Goal: Transaction & Acquisition: Purchase product/service

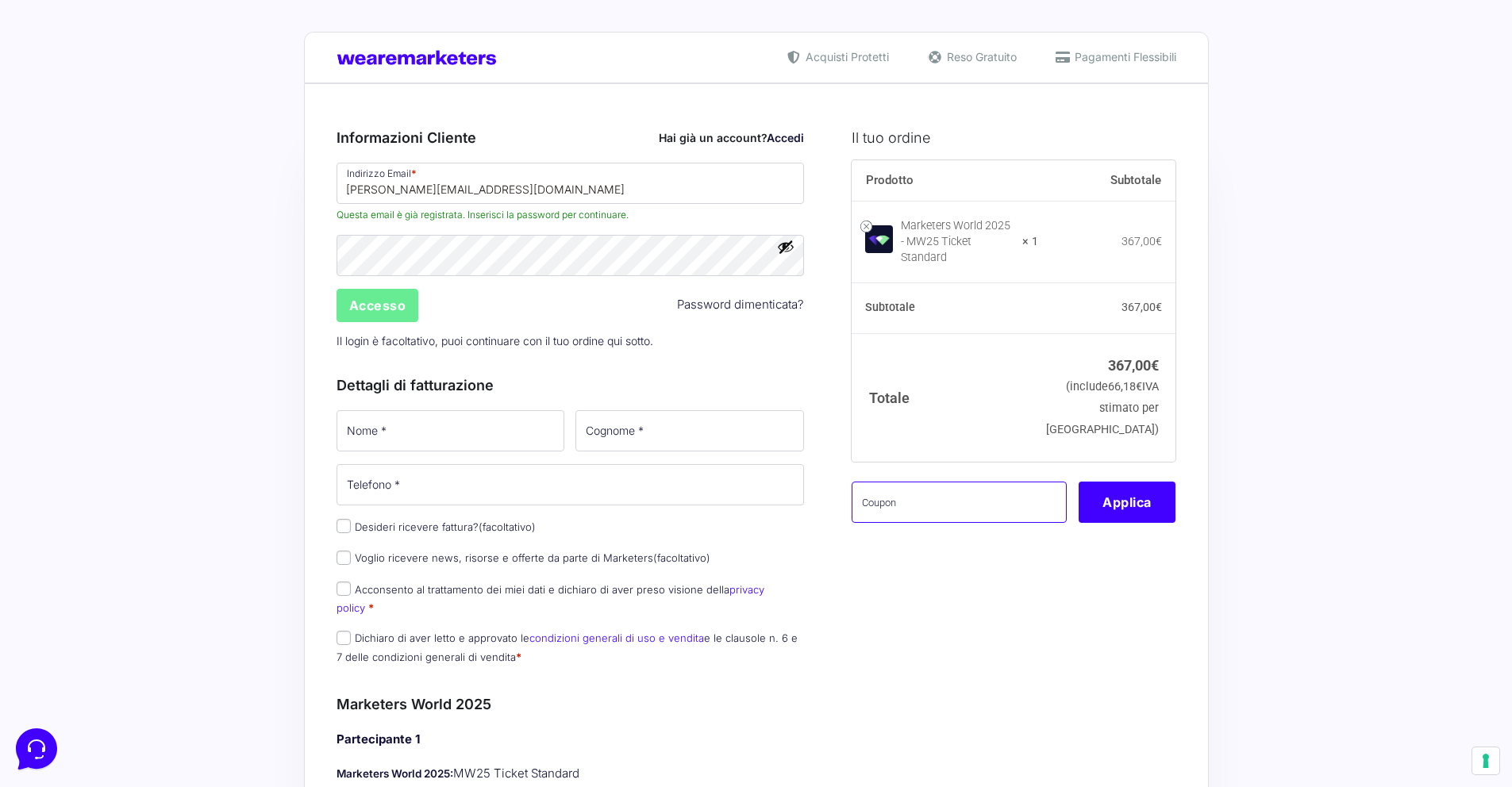
click at [937, 494] on input "text" at bounding box center [959, 502] width 215 height 42
click at [1109, 505] on button "Applica" at bounding box center [1127, 502] width 97 height 42
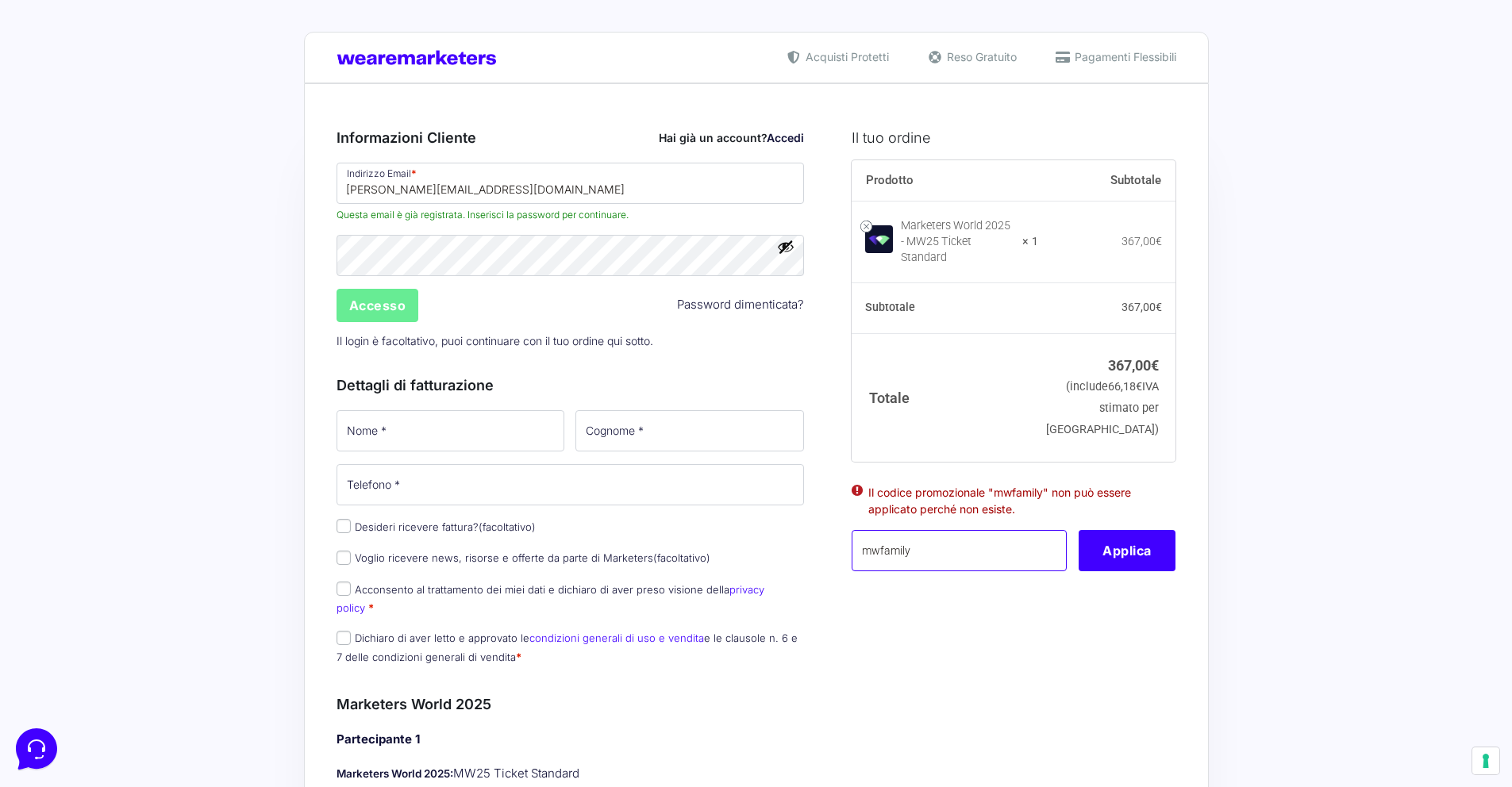
click at [996, 535] on input "mwfamily" at bounding box center [959, 551] width 215 height 42
click at [922, 542] on input "mwfamily" at bounding box center [959, 551] width 215 height 42
click at [880, 543] on input "mwfamily" at bounding box center [959, 551] width 215 height 42
type input "mw25family"
click at [1143, 549] on button "Applica" at bounding box center [1127, 551] width 97 height 42
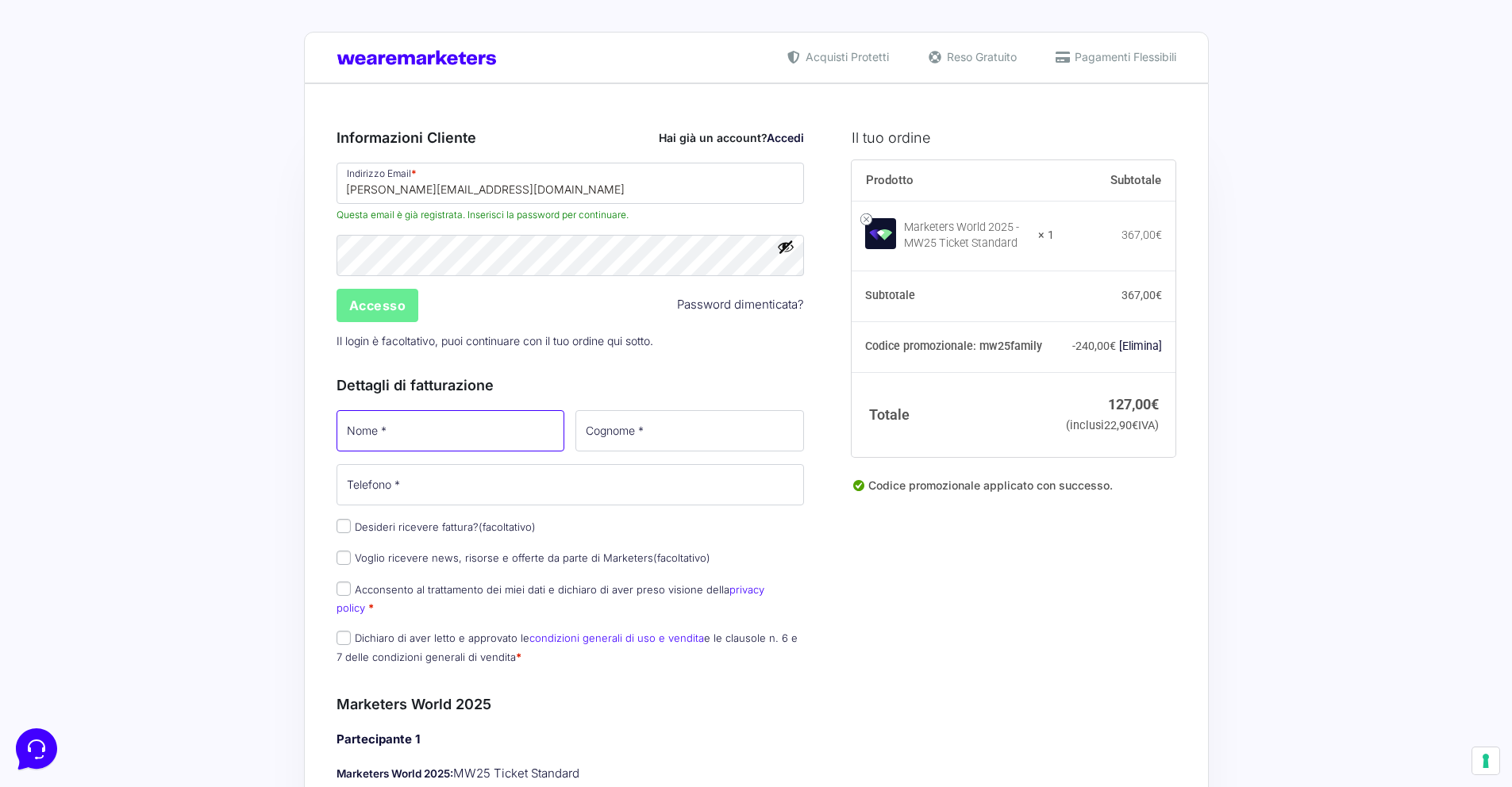
click at [498, 432] on input "Nome *" at bounding box center [451, 431] width 229 height 42
type input "[PERSON_NAME]"
click at [646, 431] on input "Cognome *" at bounding box center [689, 431] width 229 height 42
type input "[PERSON_NAME]"
click at [587, 491] on input "Telefono *" at bounding box center [571, 485] width 468 height 42
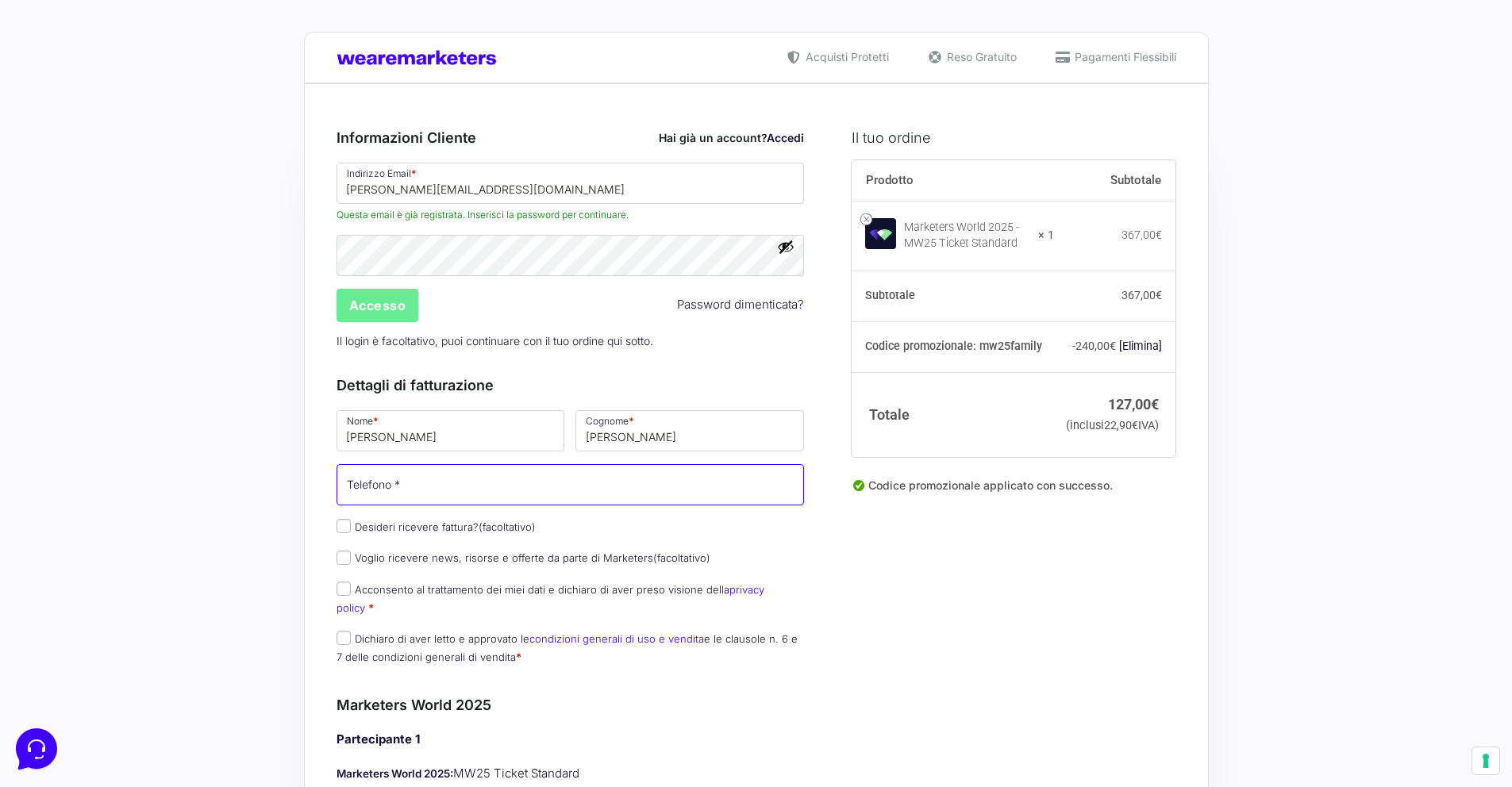
type input "[PHONE_NUMBER]"
select select "IT"
click at [346, 528] on input "Desideri ricevere fattura? (facoltativo)" at bounding box center [344, 526] width 15 height 15
checkbox input "true"
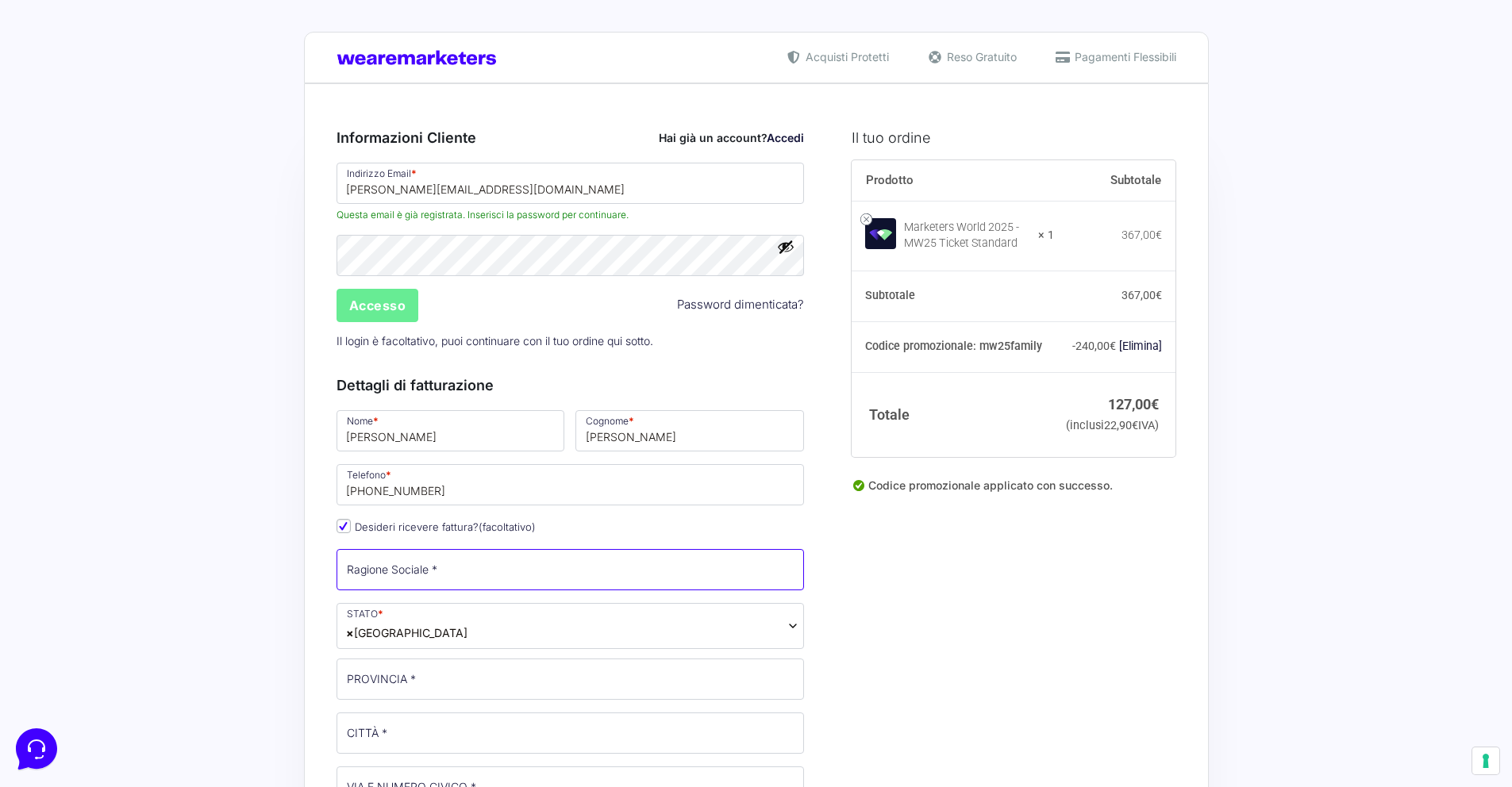
click at [471, 568] on input "Ragione Sociale *" at bounding box center [571, 570] width 468 height 42
type input "Notoria S.R.L.S."
type input "[GEOGRAPHIC_DATA]"
type input "BUSTO ARSIZIO"
type input "[STREET_ADDRESS]"
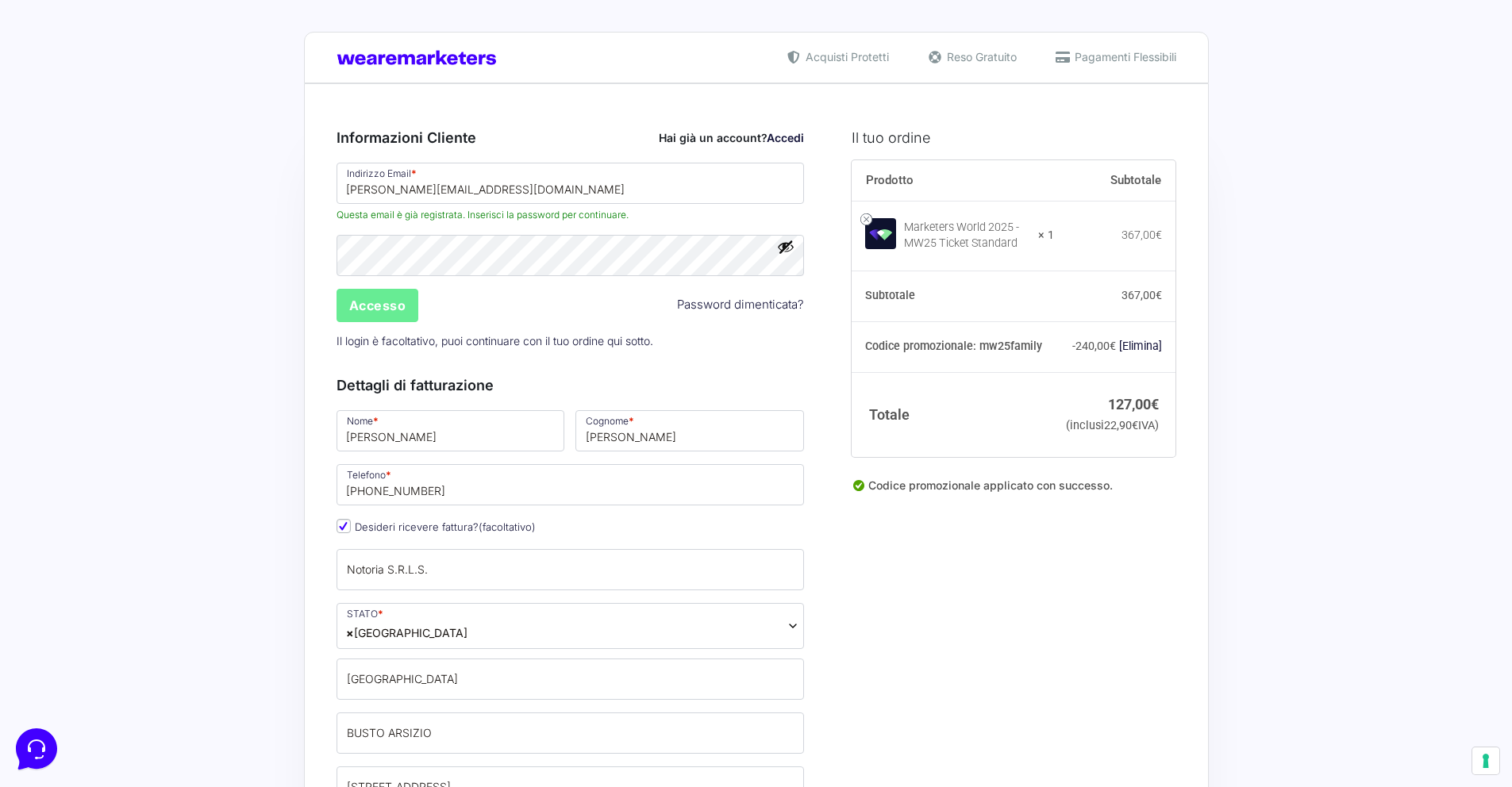
type input "21052"
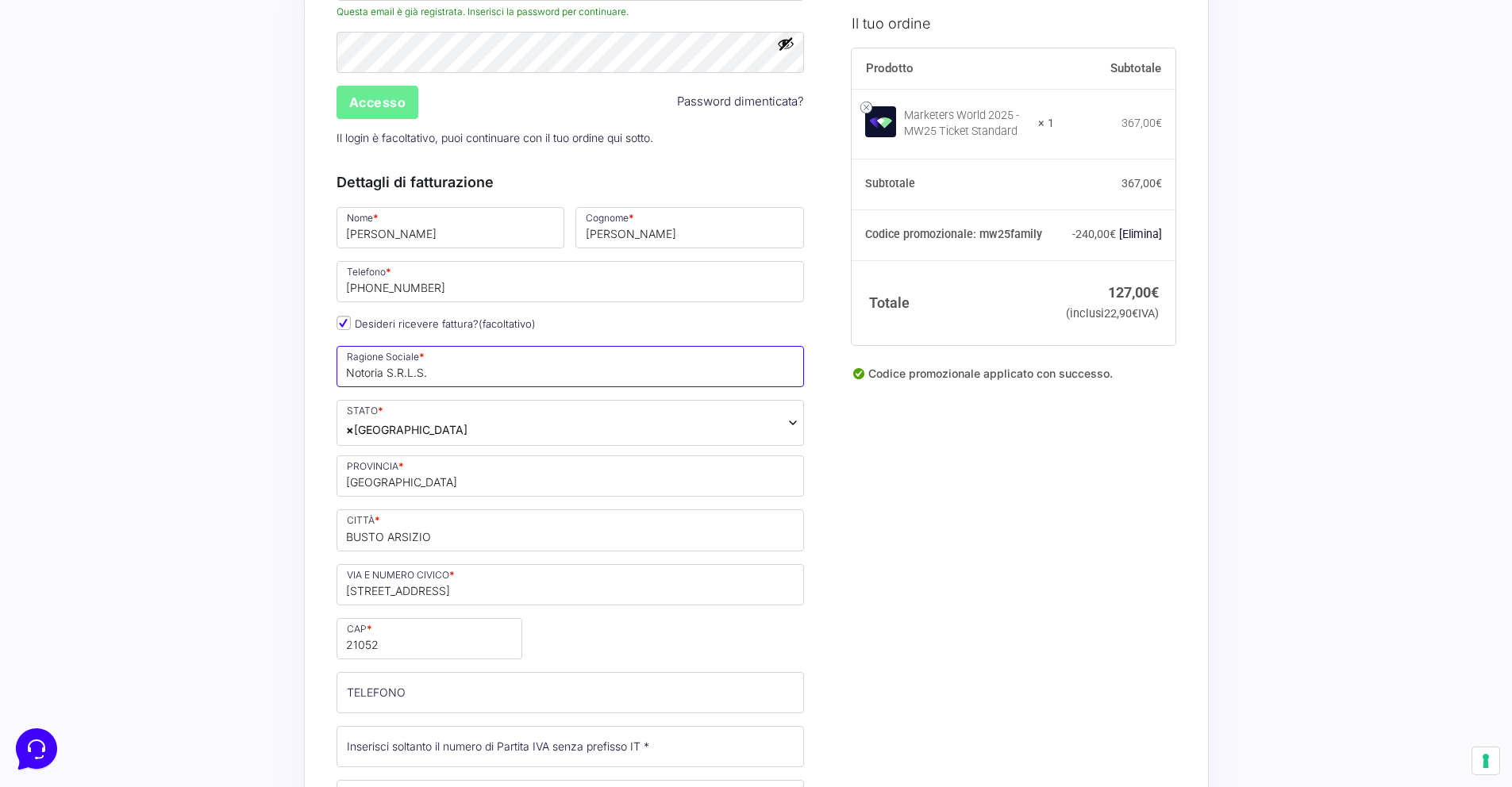
scroll to position [252, 0]
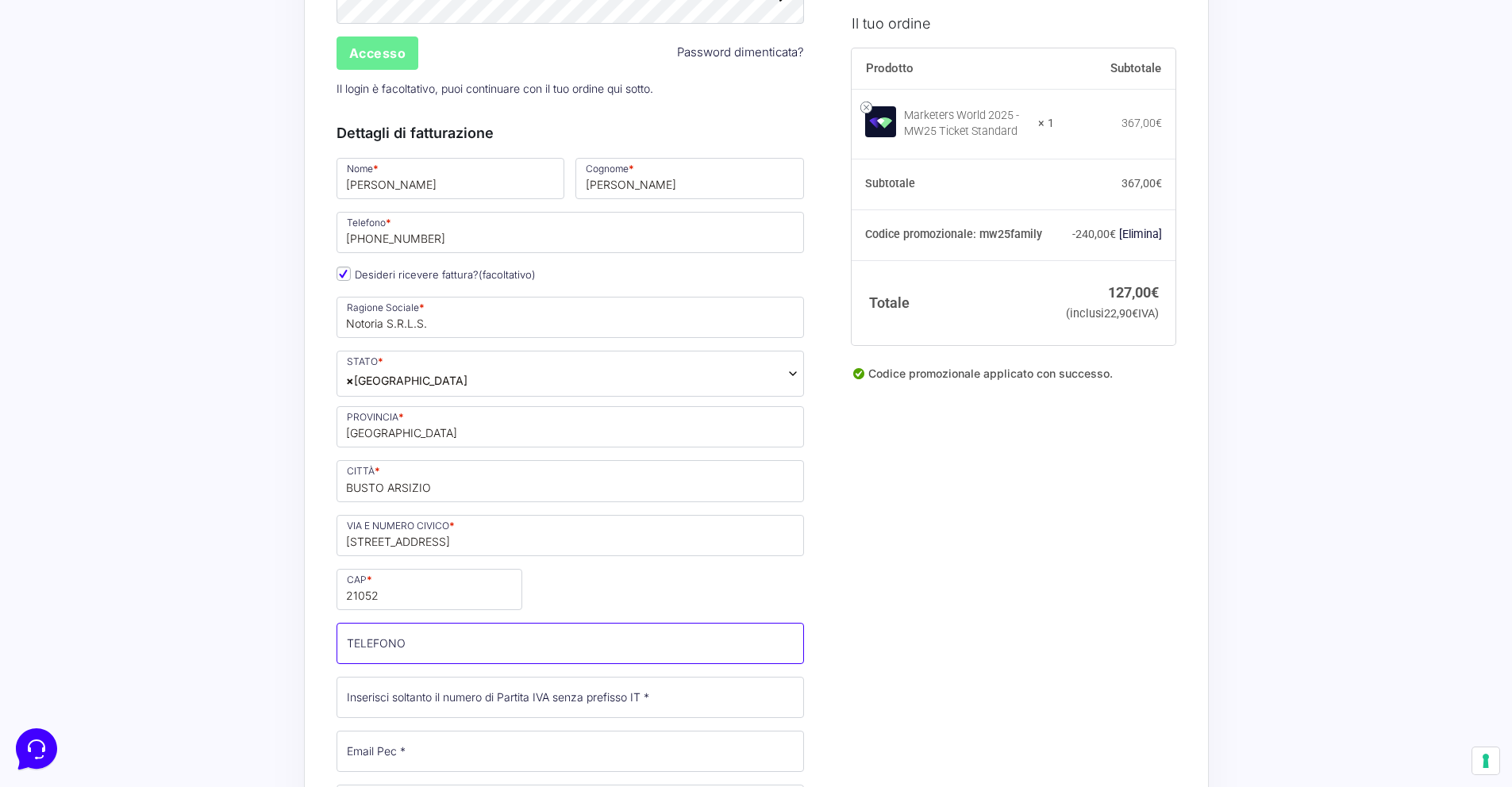
click at [505, 646] on input "TELEFONO (facoltativo)" at bounding box center [571, 644] width 468 height 42
type input "[PHONE_NUMBER]"
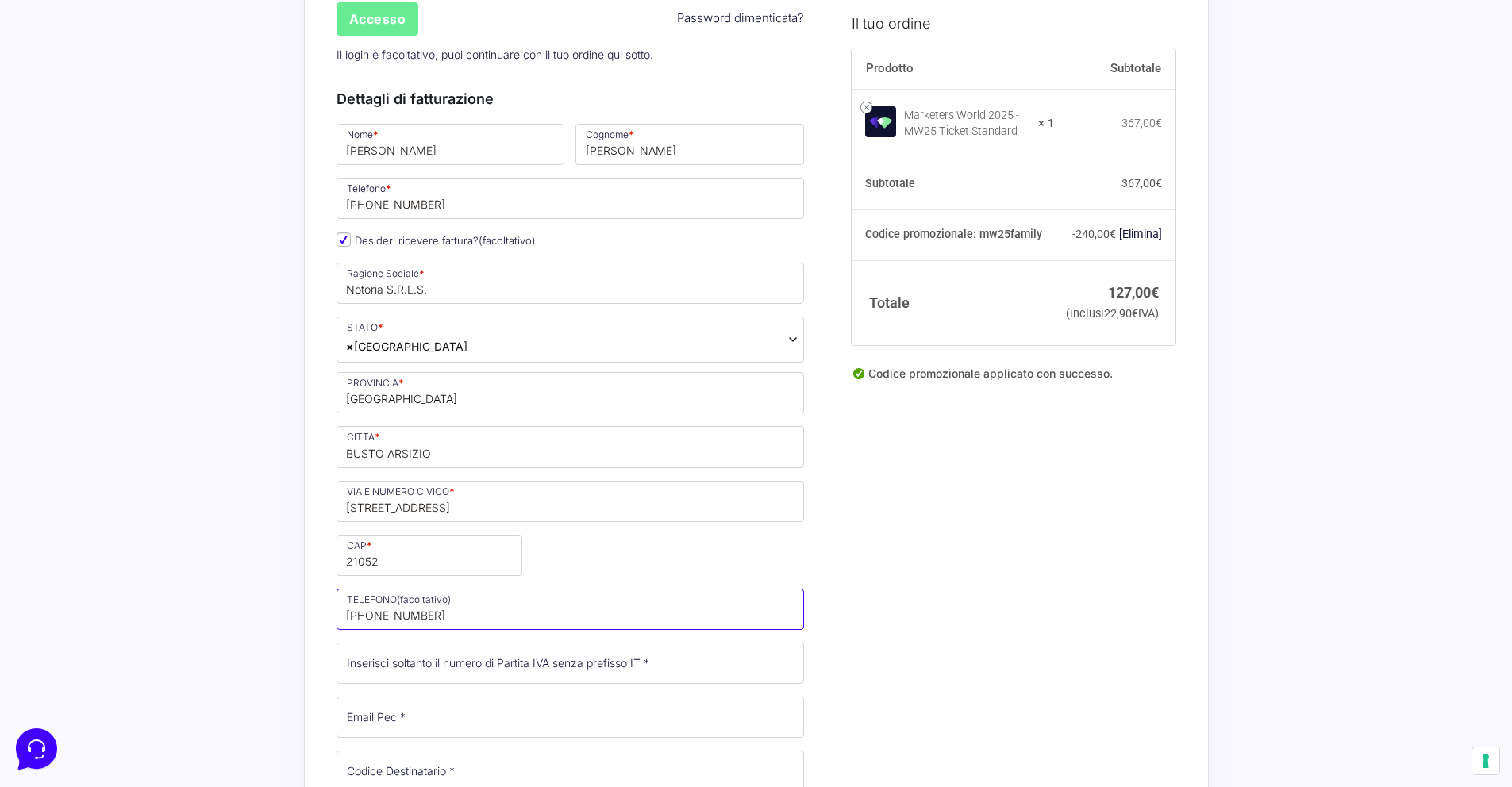
scroll to position [301, 0]
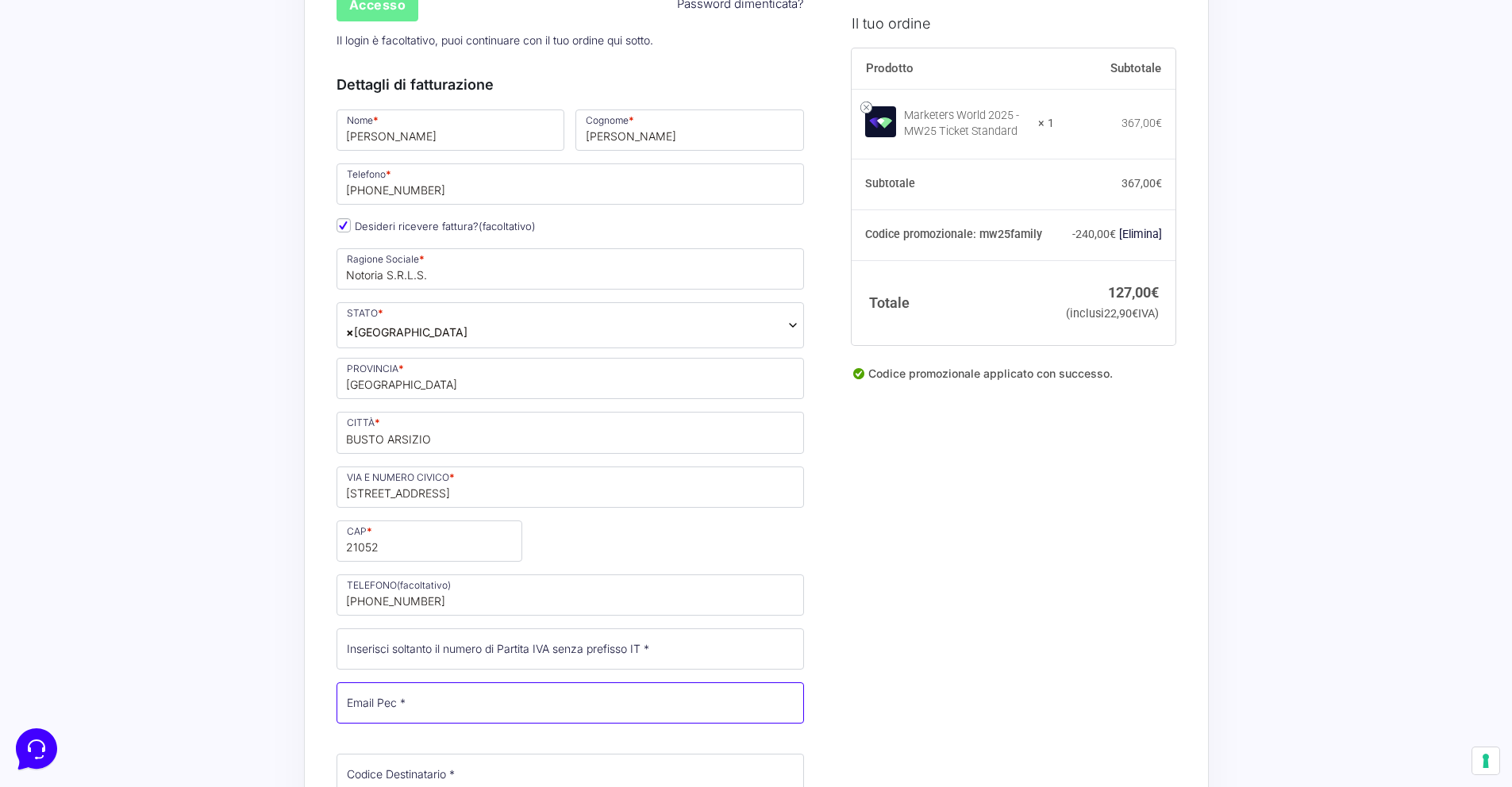
click at [484, 700] on input "Email Pec *" at bounding box center [571, 704] width 468 height 42
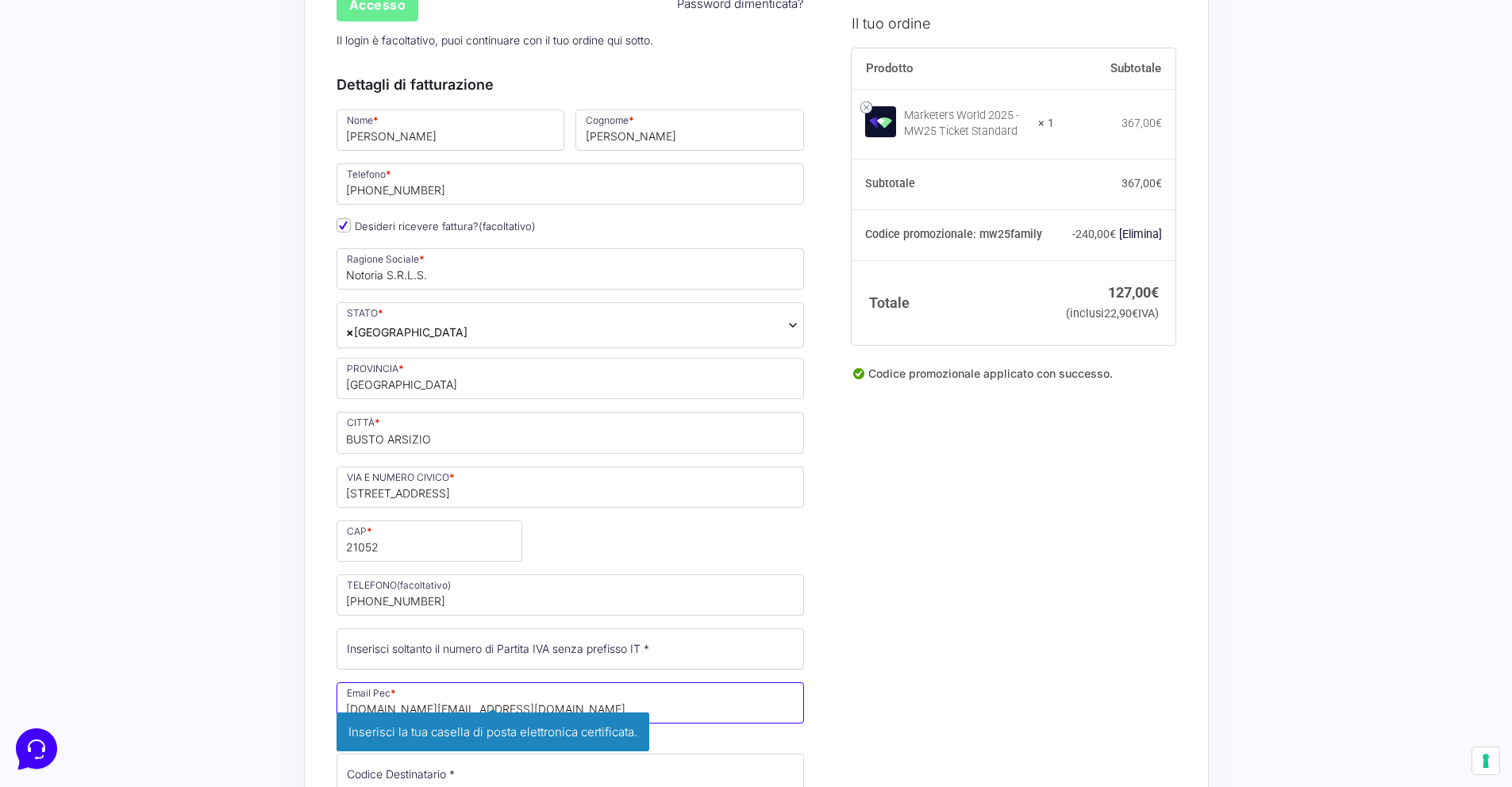
type input "[DOMAIN_NAME][EMAIL_ADDRESS][DOMAIN_NAME]"
click at [512, 645] on input "Partita Iva *" at bounding box center [571, 649] width 468 height 42
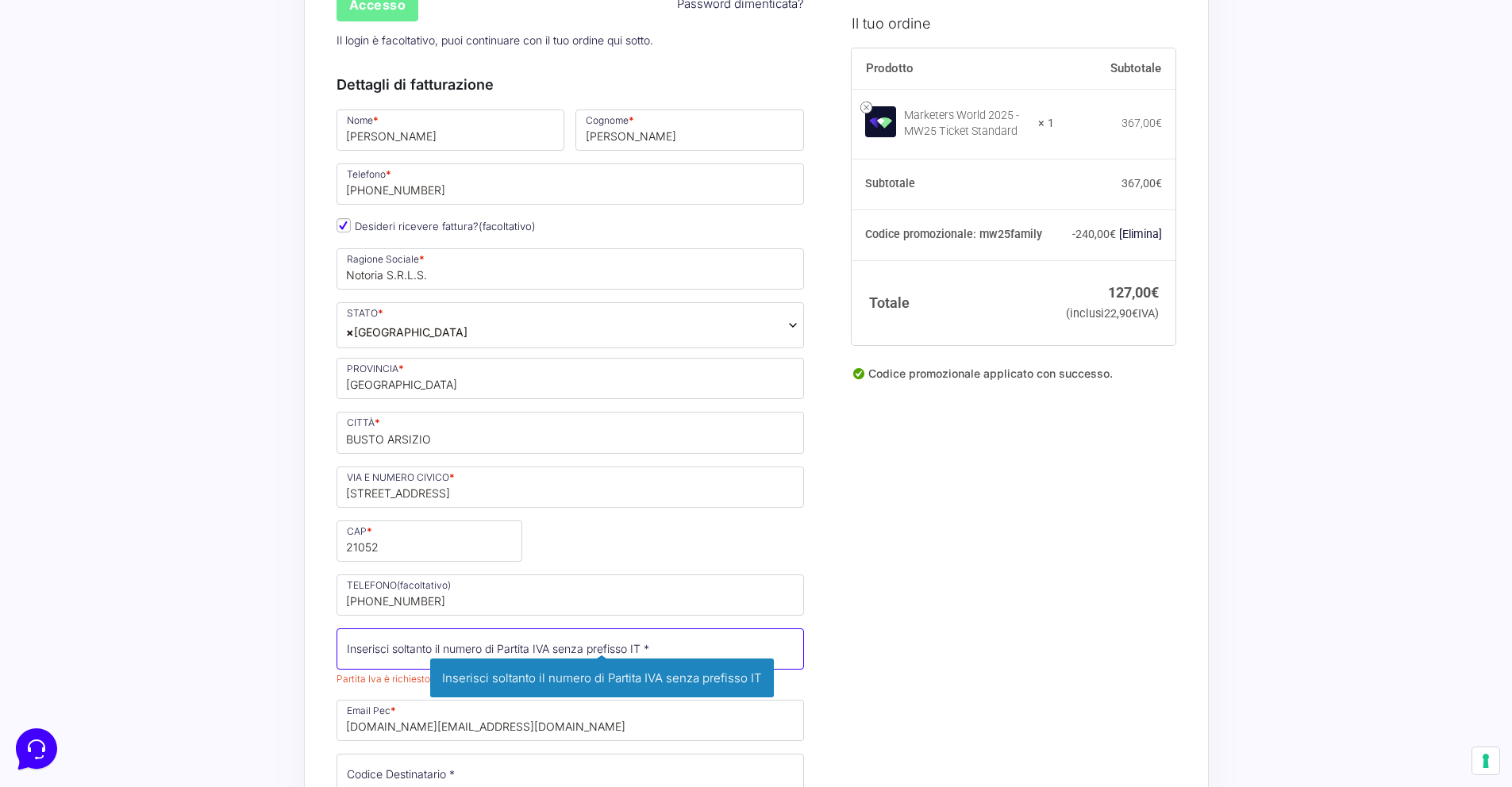
paste input "04081650121"
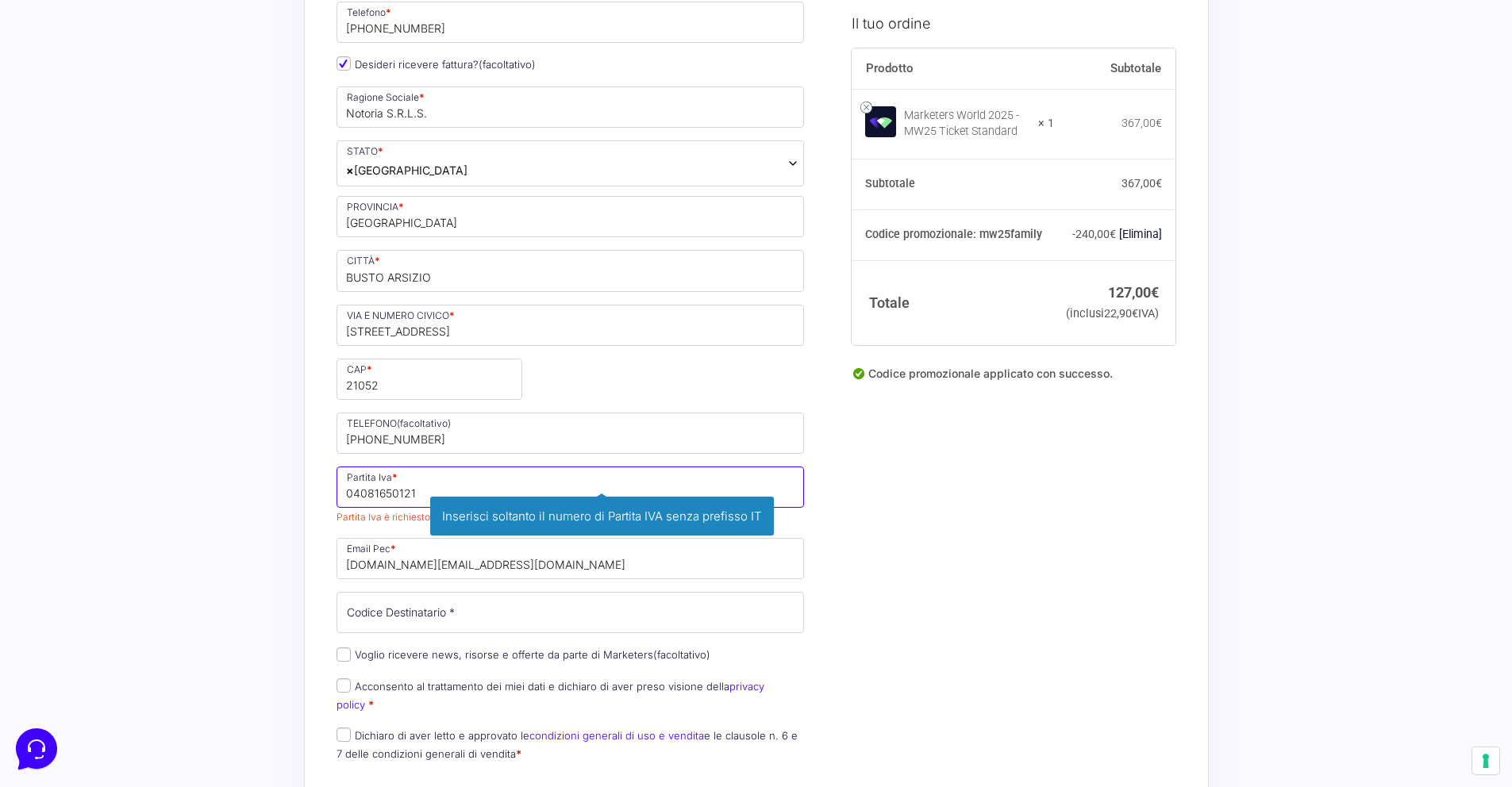
scroll to position [463, 0]
type input "04081650121"
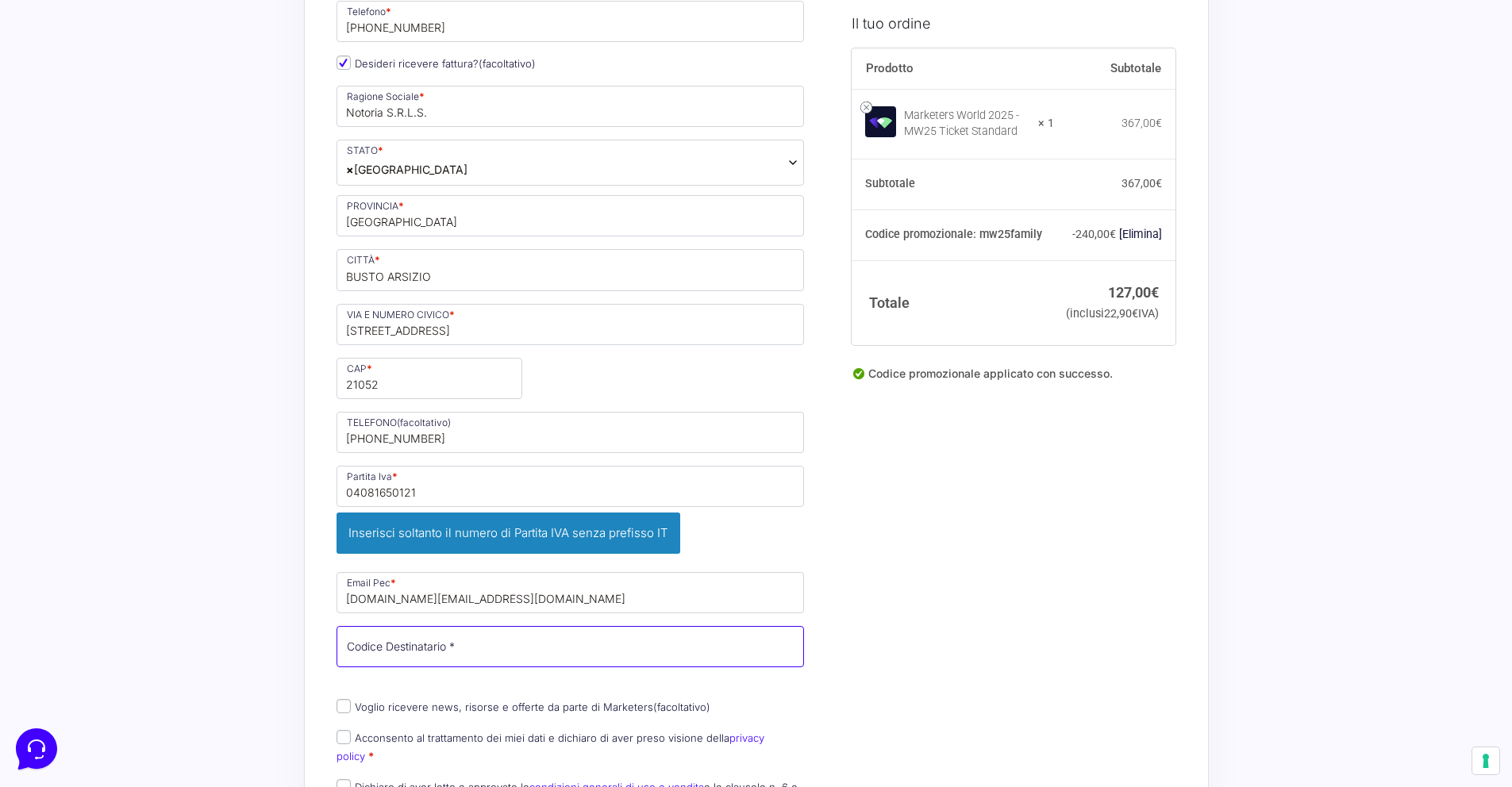
click at [624, 626] on input "Codice Destinatario *" at bounding box center [571, 646] width 468 height 42
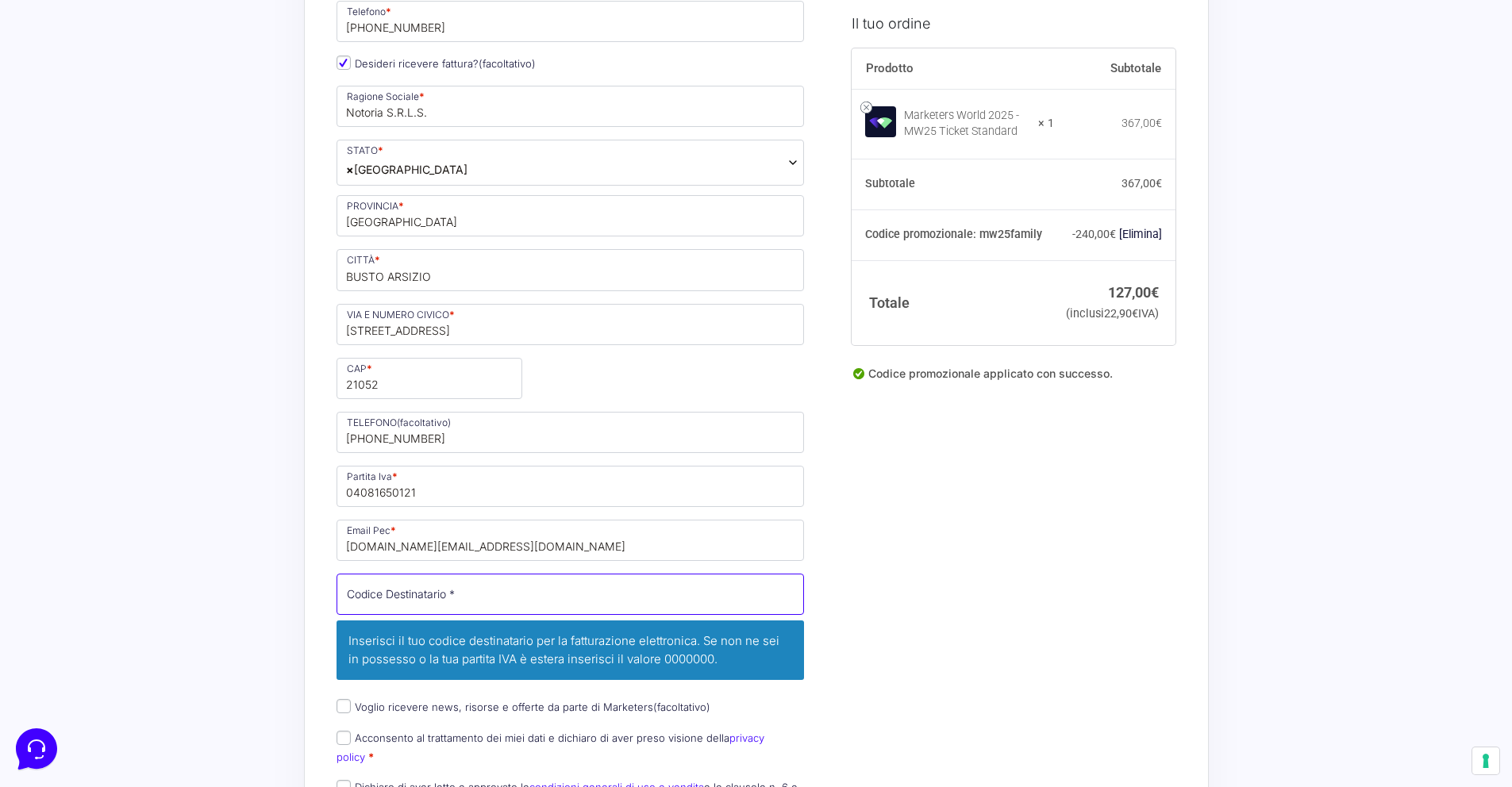
paste input "T9K4ZHO"
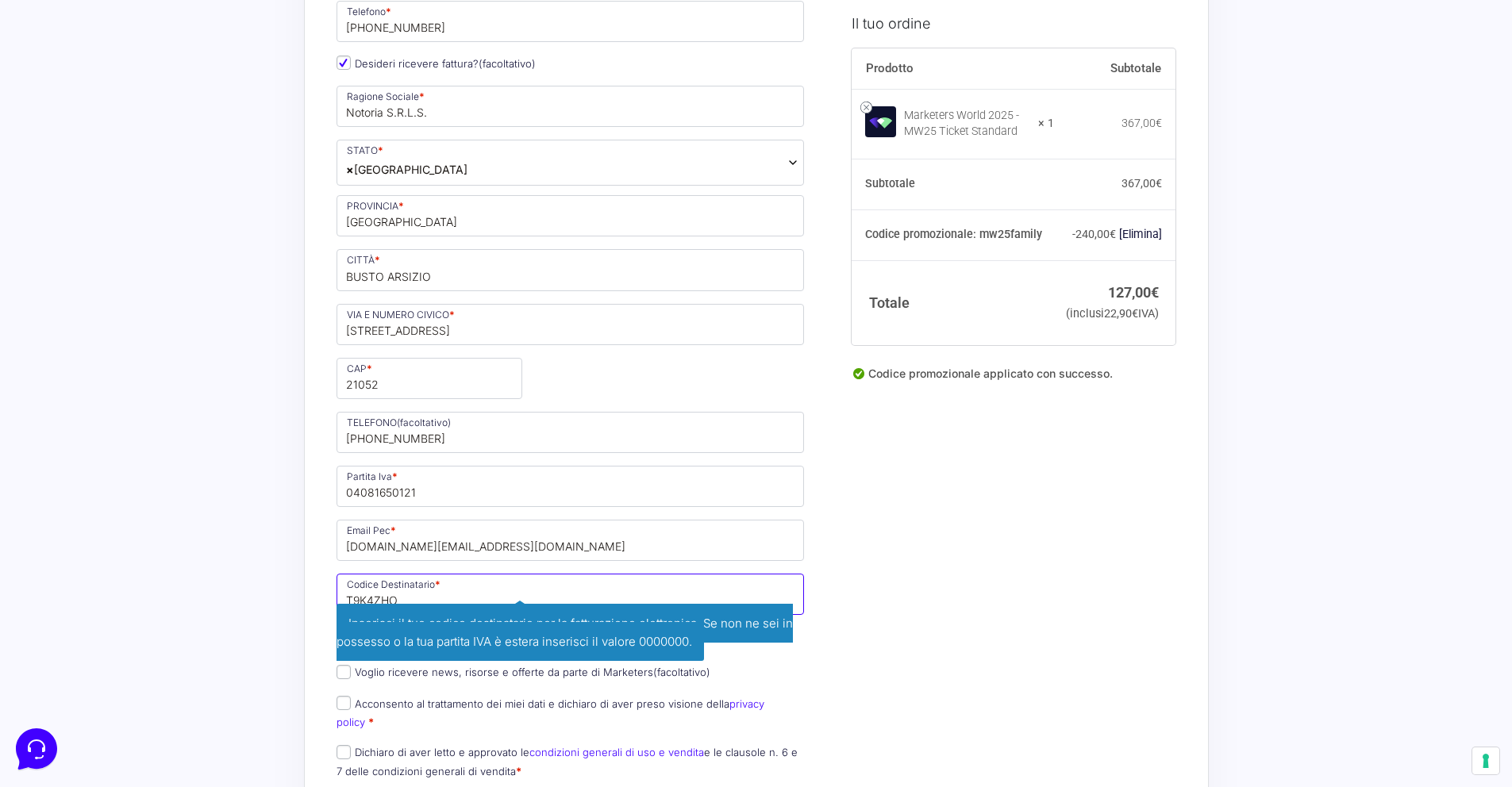
type input "T9K4ZHO"
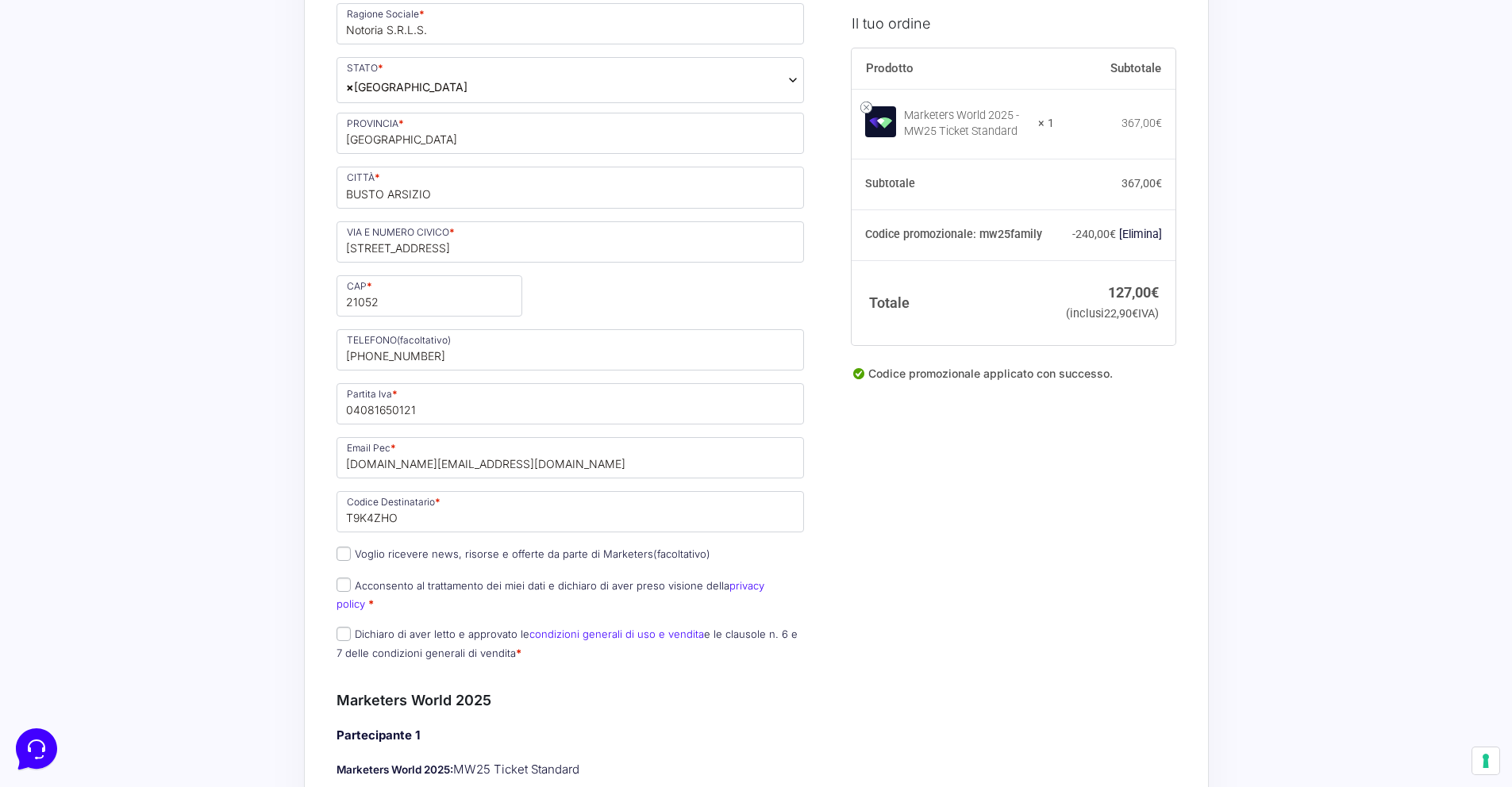
scroll to position [572, 0]
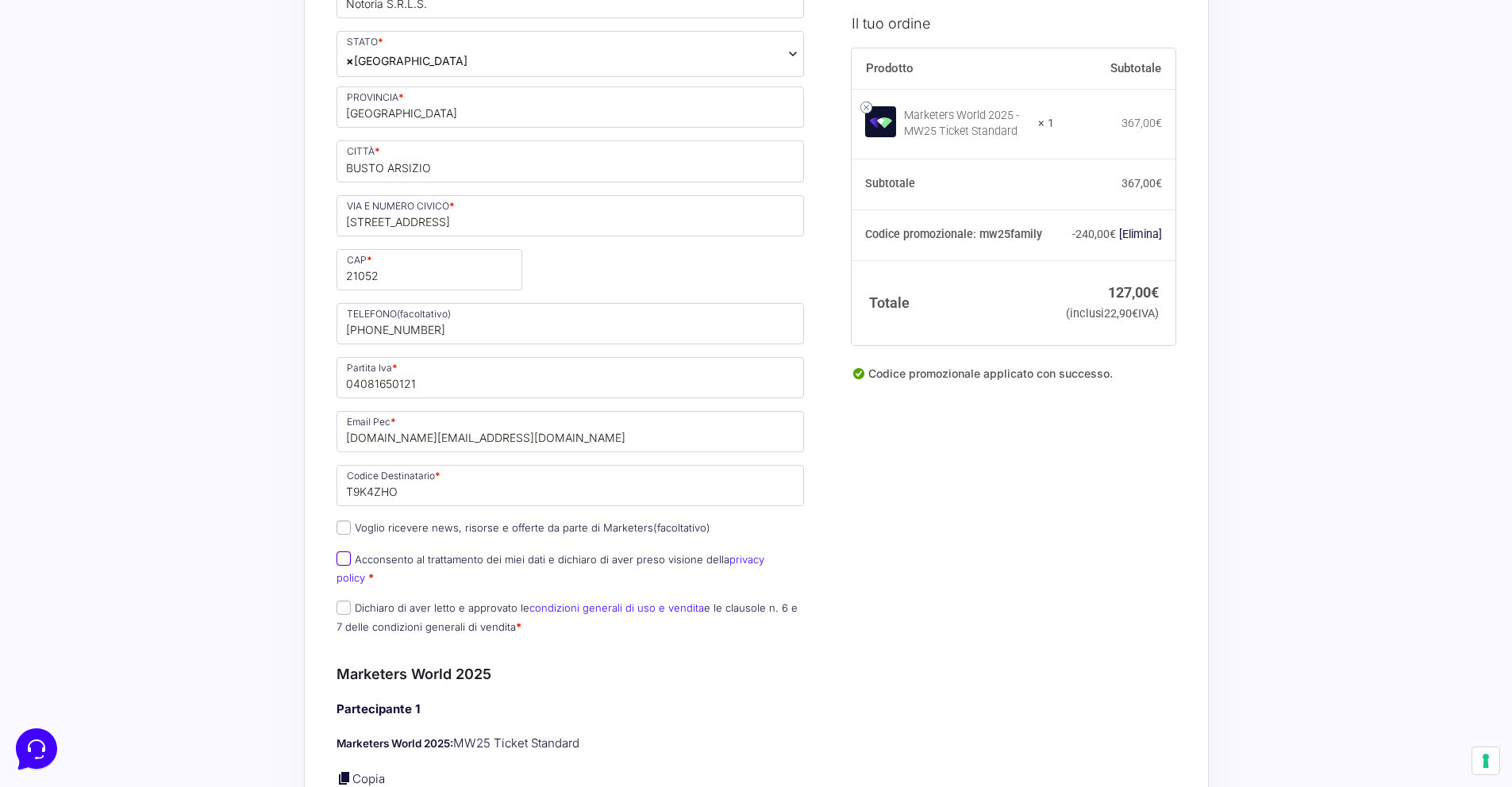
click at [342, 559] on input "Acconsento al trattamento dei miei dati e dichiaro di aver preso visione della …" at bounding box center [344, 559] width 15 height 15
checkbox input "true"
click at [334, 597] on p "Dichiaro di aver letto e approvato le condizioni generali di uso e vendita e le…" at bounding box center [571, 617] width 480 height 42
click at [346, 600] on input "Dichiaro di aver letto e approvato le condizioni generali di uso e vendita e le…" at bounding box center [344, 607] width 15 height 15
checkbox input "true"
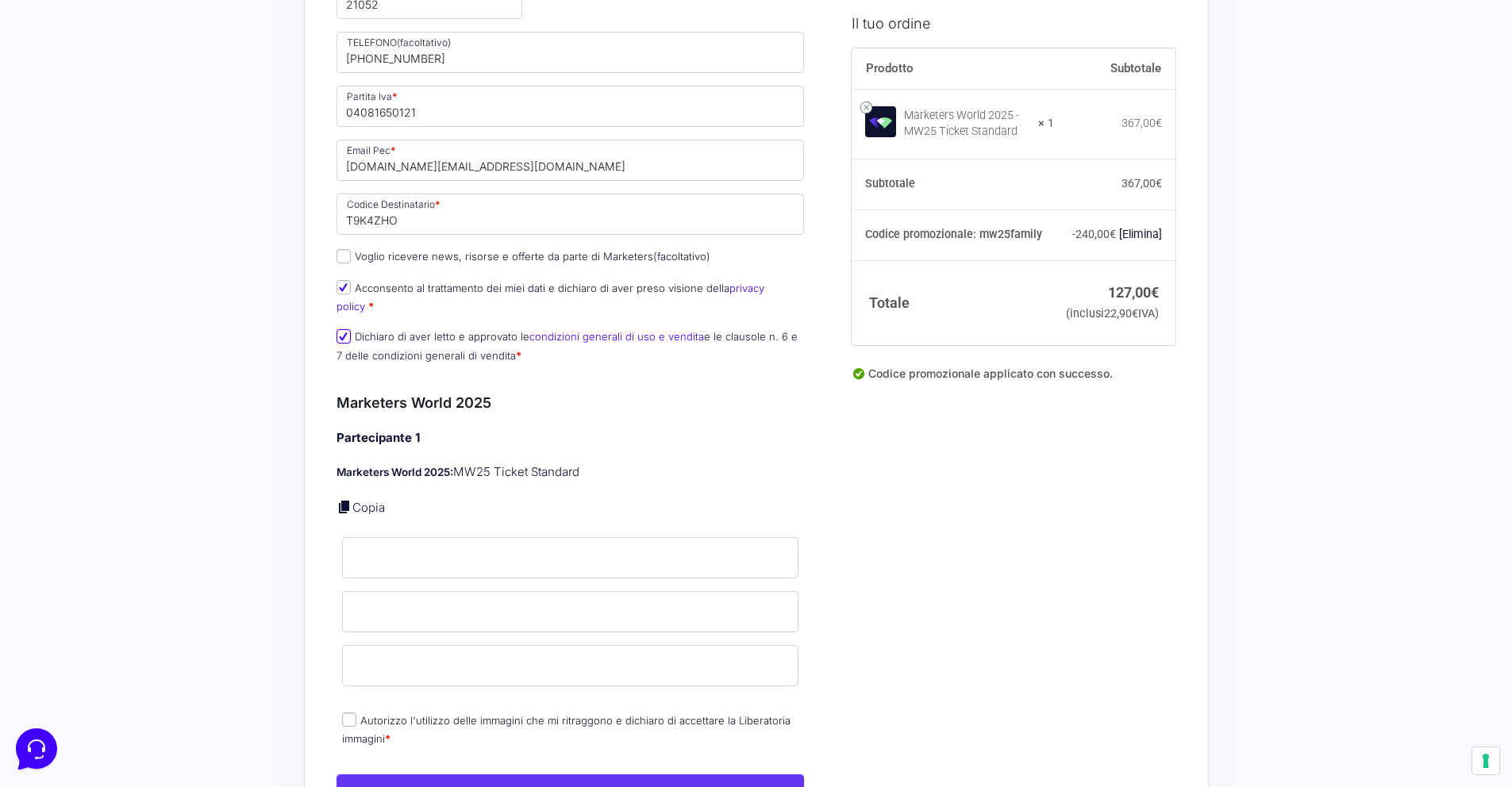
scroll to position [852, 0]
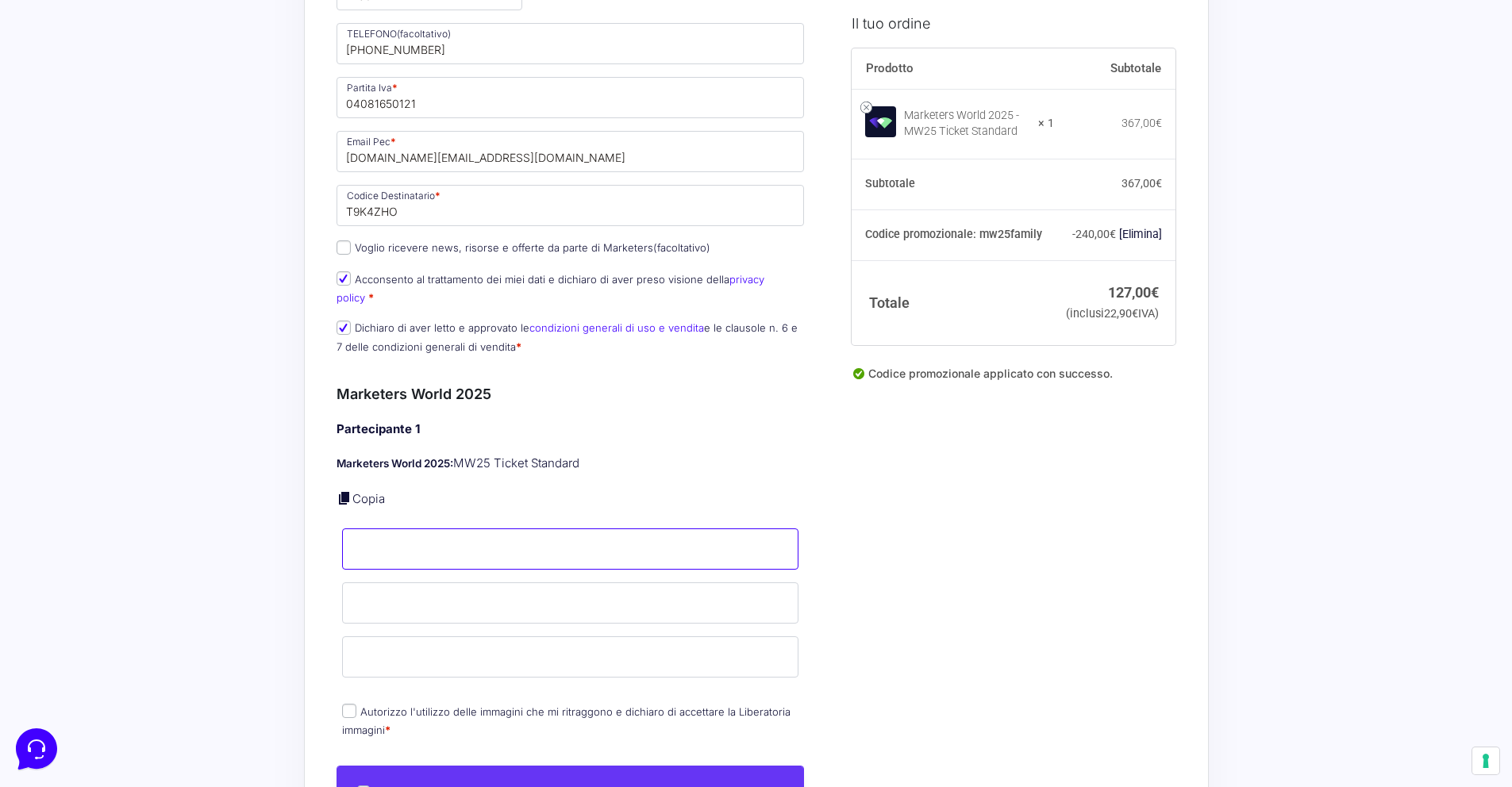
click at [439, 548] on input "Nome *" at bounding box center [571, 549] width 457 height 42
click at [366, 491] on link "Copia" at bounding box center [369, 499] width 33 height 15
type input "[PERSON_NAME]"
type input "[PERSON_NAME][EMAIL_ADDRESS][DOMAIN_NAME]"
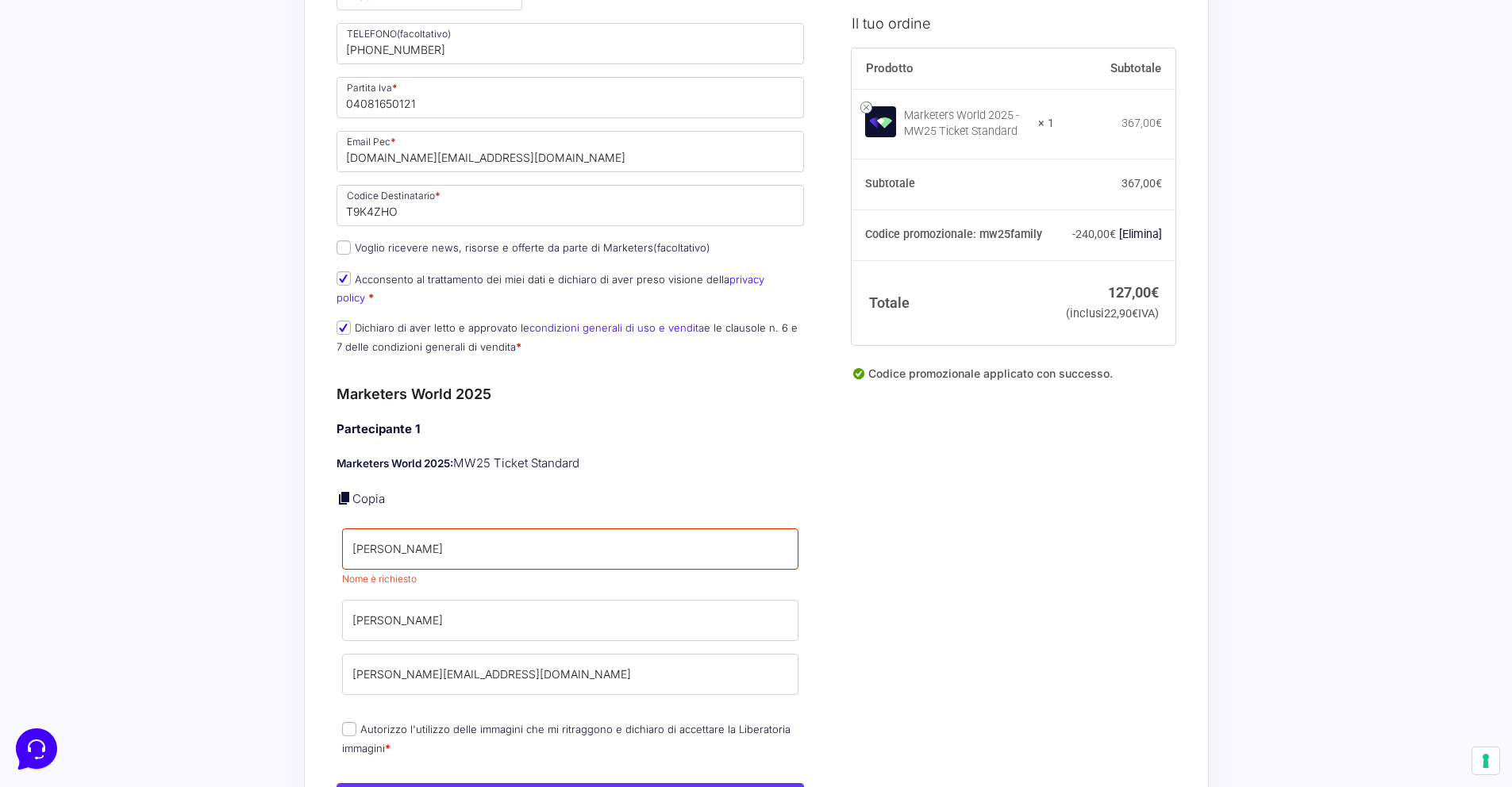
click at [522, 491] on p "Copia" at bounding box center [571, 500] width 468 height 18
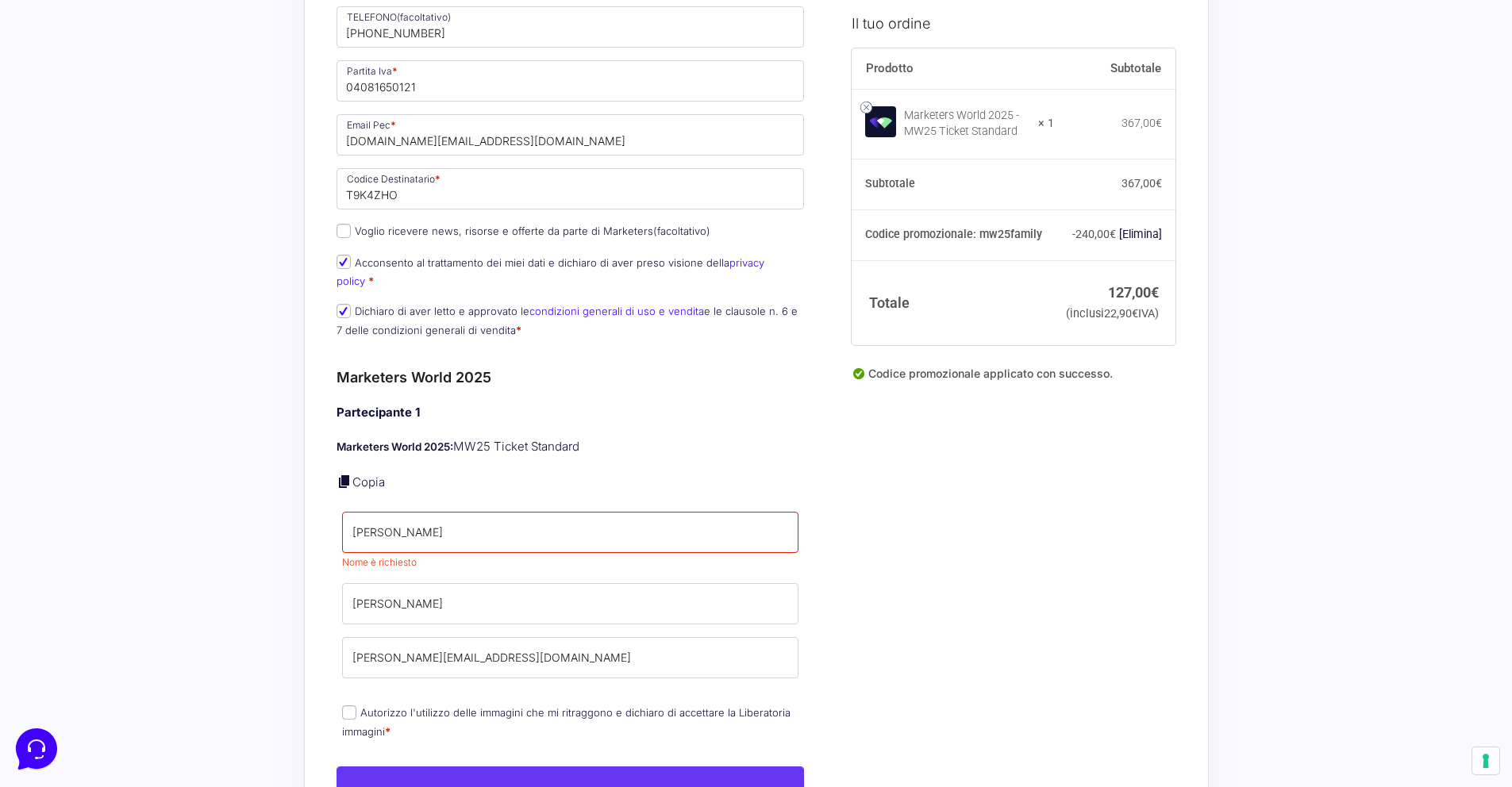
scroll to position [873, 0]
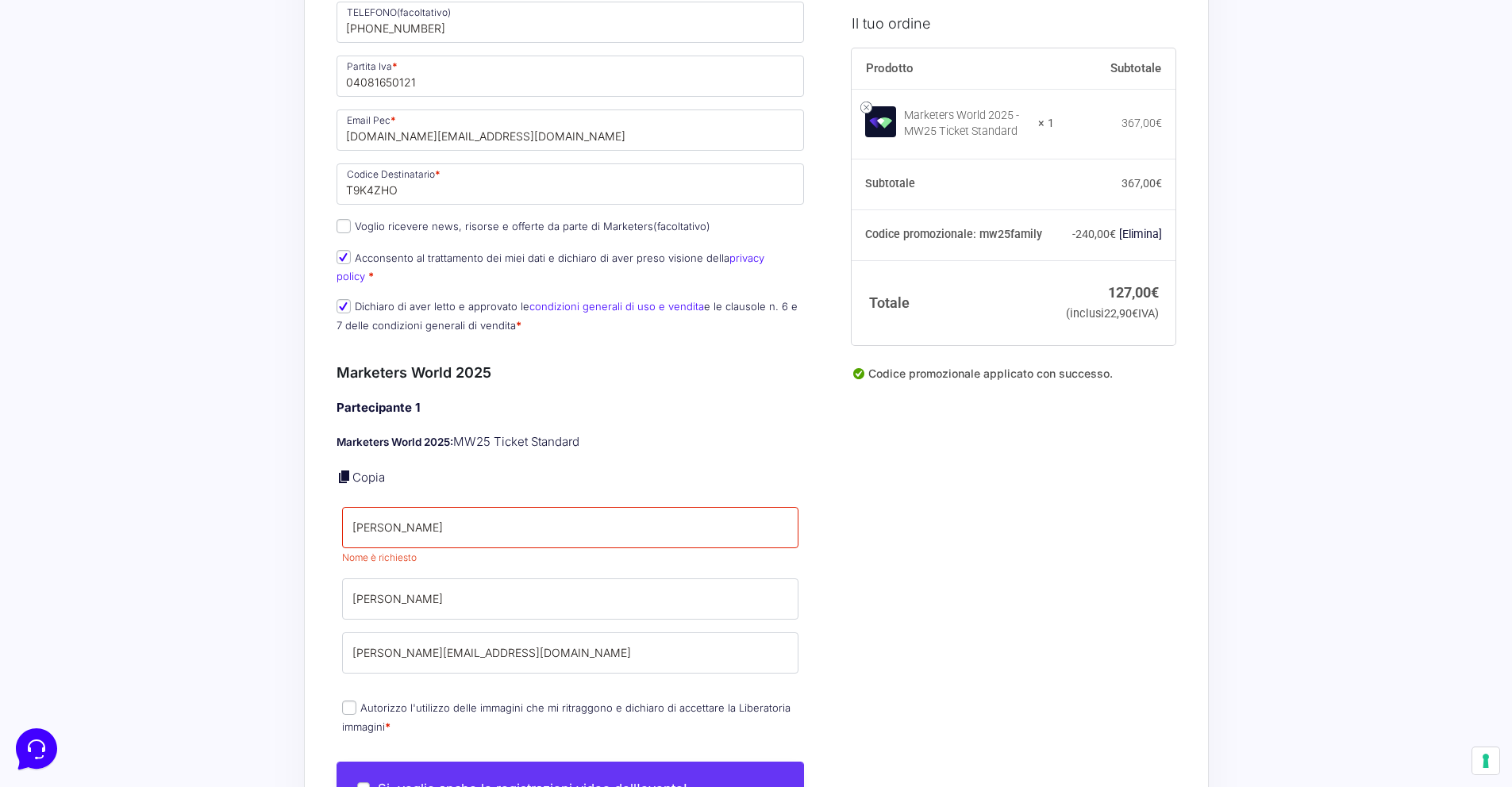
click at [351, 701] on input "Autorizzo l'utilizzo delle immagini che mi ritraggono e dichiaro di accettare l…" at bounding box center [349, 708] width 15 height 15
checkbox input "true"
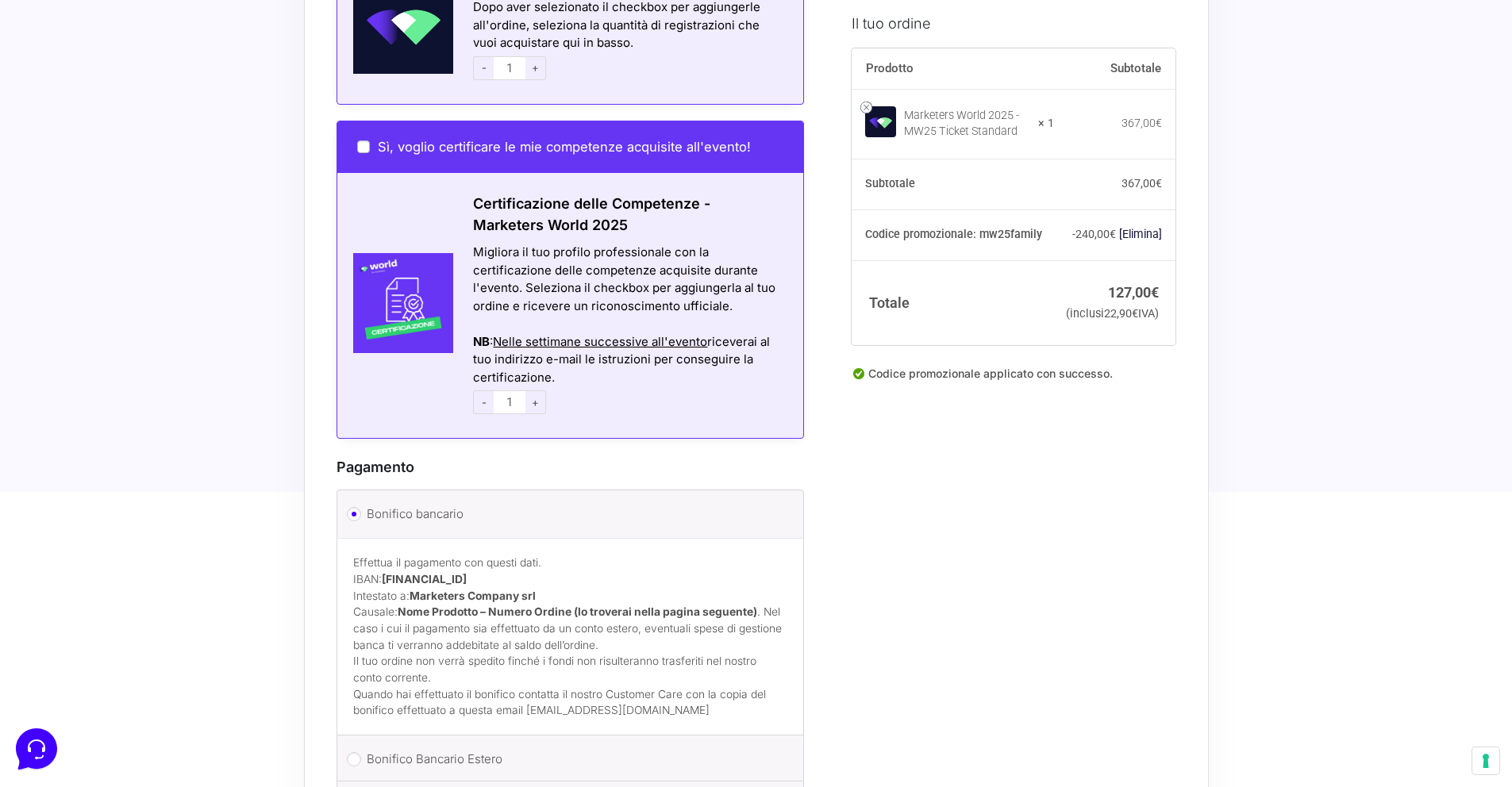
scroll to position [2026, 0]
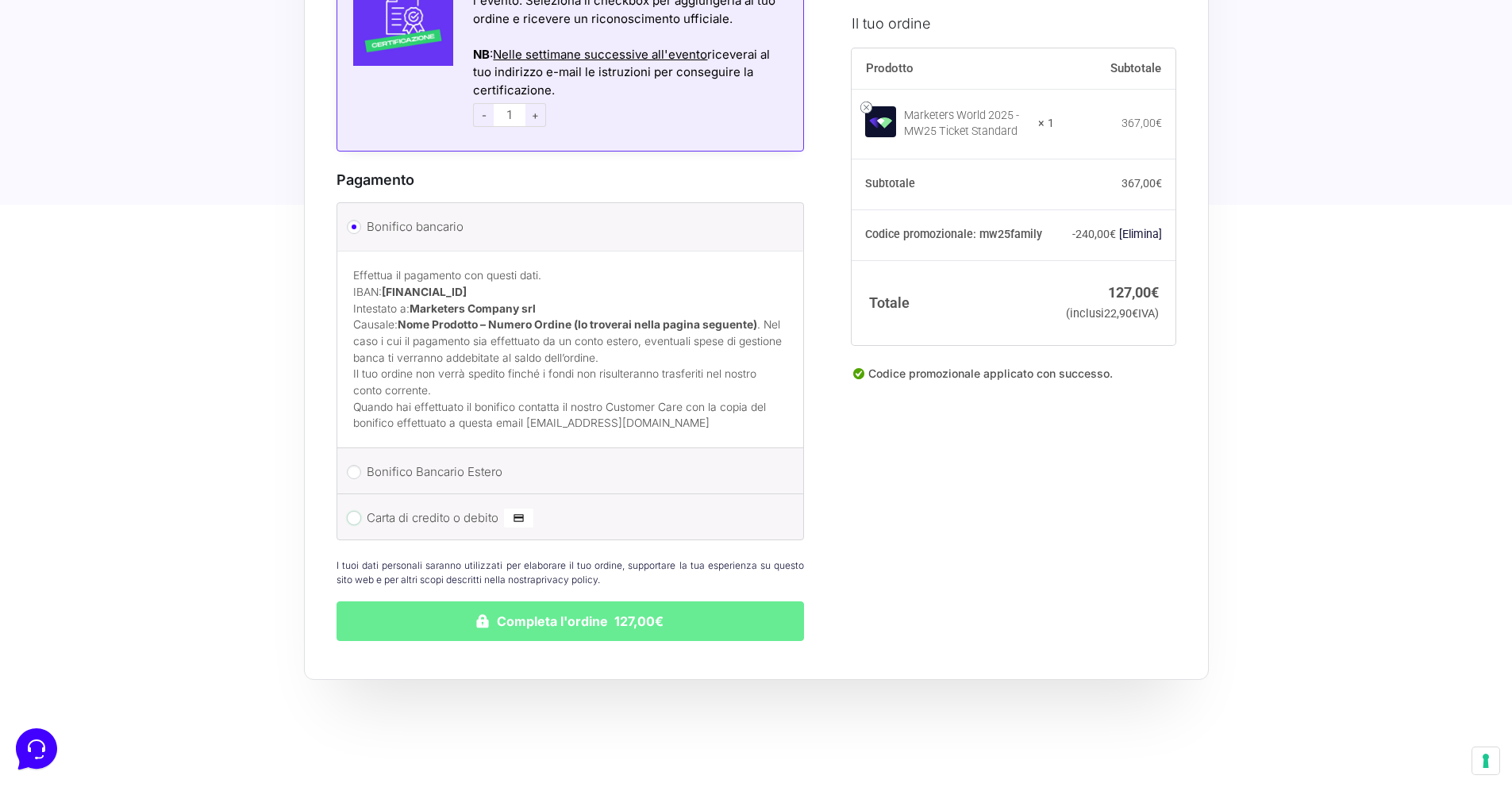
click at [353, 511] on input "Carta di credito o debito" at bounding box center [354, 519] width 15 height 15
radio input "true"
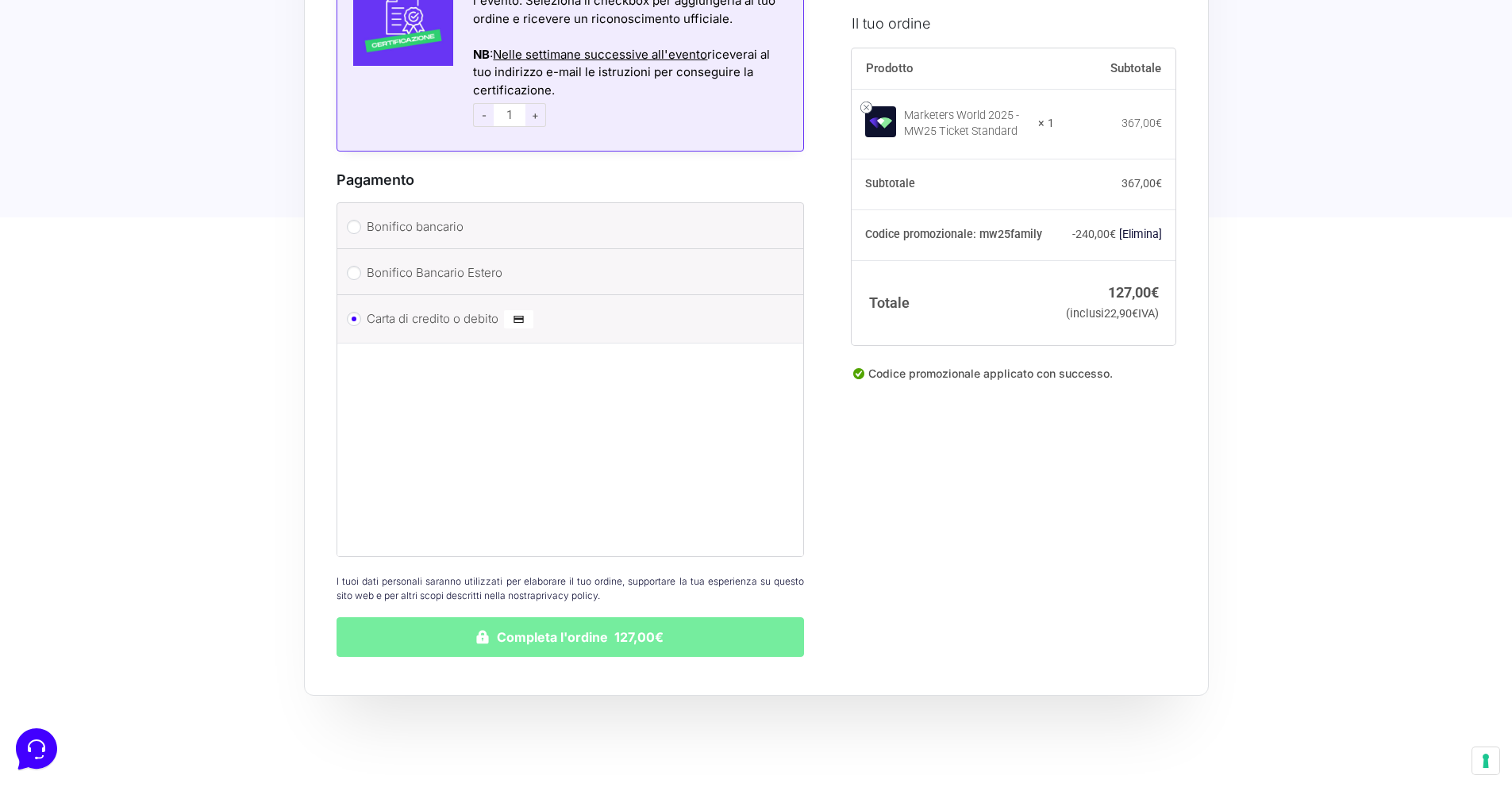
click at [529, 617] on button "Completa l'ordine 127,00€" at bounding box center [571, 637] width 468 height 40
